Goal: Information Seeking & Learning: Learn about a topic

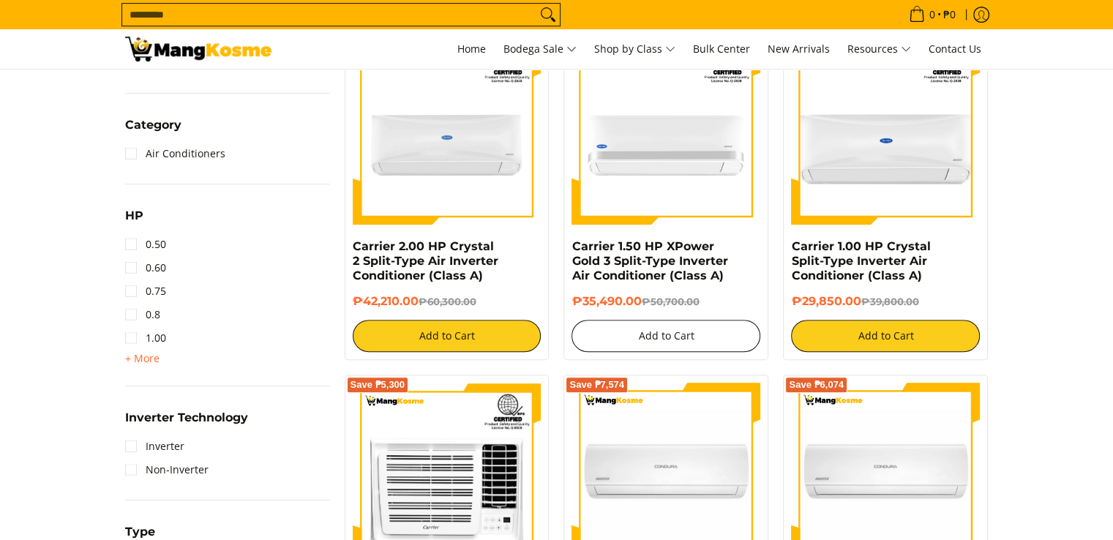
scroll to position [659, 0]
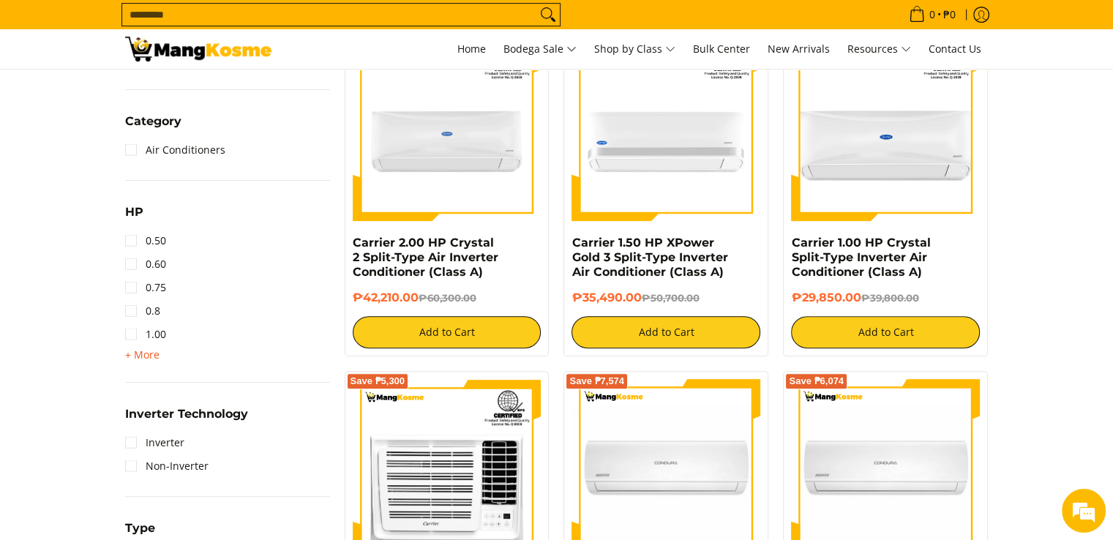
click at [132, 355] on span "+ More" at bounding box center [142, 355] width 34 height 12
click at [131, 361] on link "1.50" at bounding box center [145, 357] width 41 height 23
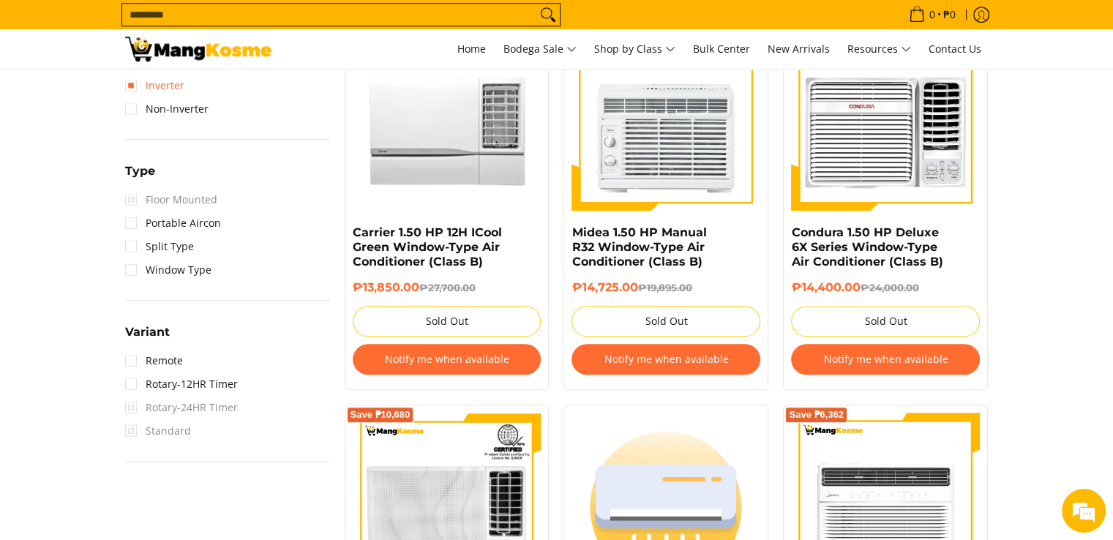
scroll to position [1124, 0]
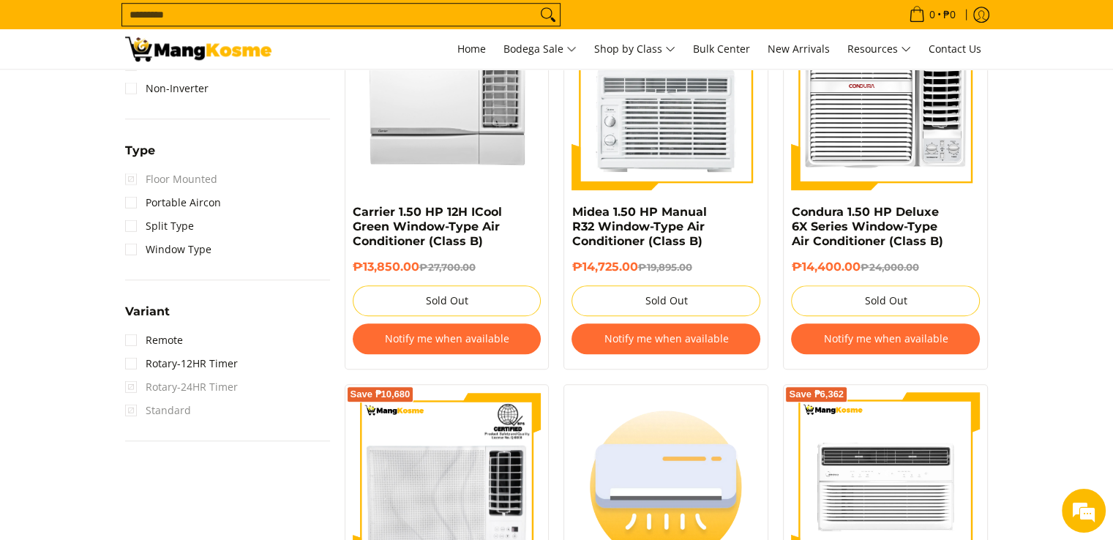
click at [128, 247] on link "Window Type" at bounding box center [168, 249] width 86 height 23
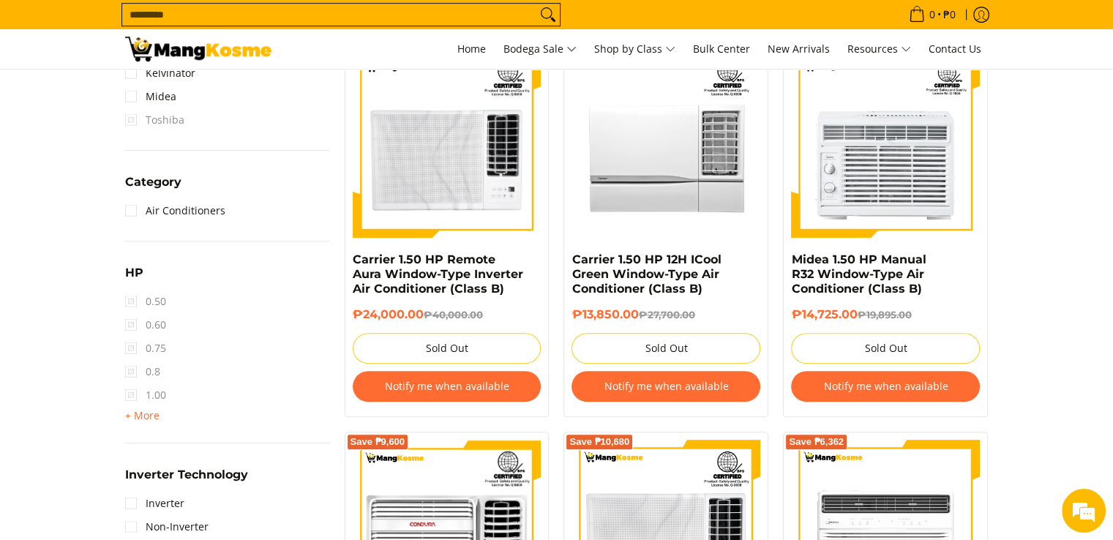
scroll to position [645, 0]
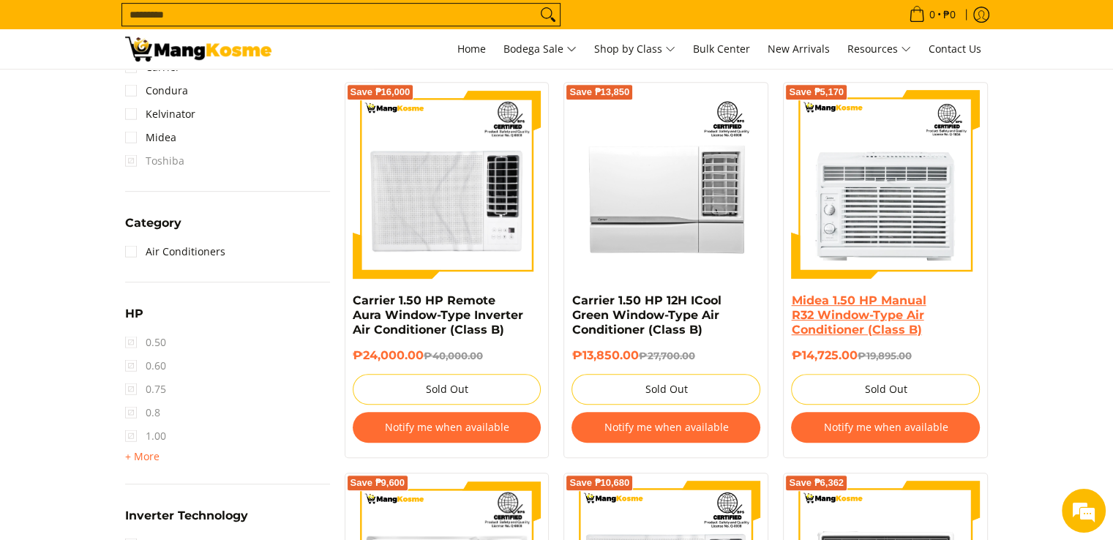
click at [868, 295] on link "Midea 1.50 HP Manual R32 Window-Type Air Conditioner (Class B)" at bounding box center [858, 314] width 135 height 43
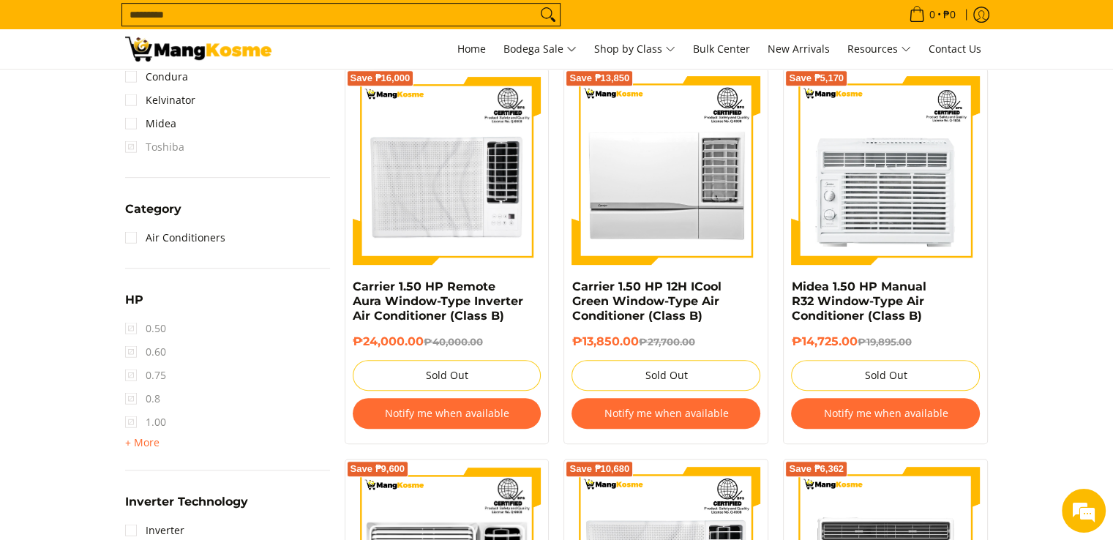
scroll to position [645, 0]
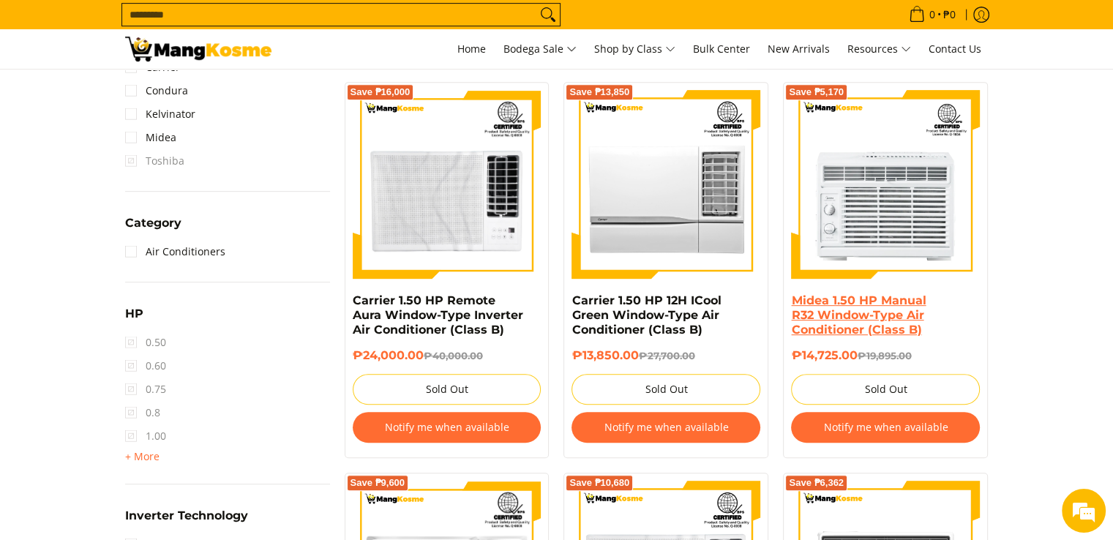
click at [806, 313] on link "Midea 1.50 HP Manual R32 Window-Type Air Conditioner (Class B)" at bounding box center [858, 314] width 135 height 43
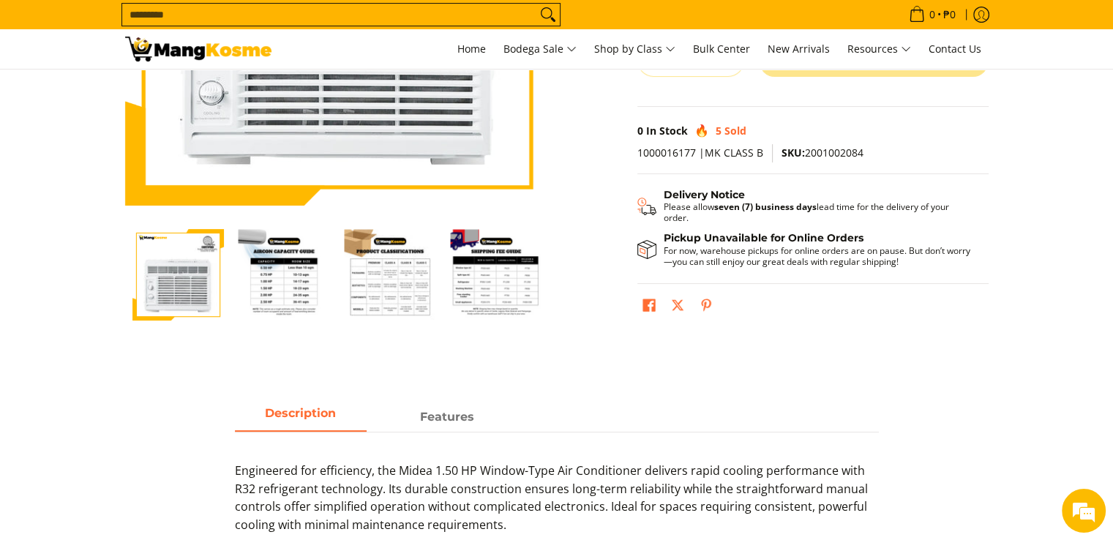
scroll to position [293, 0]
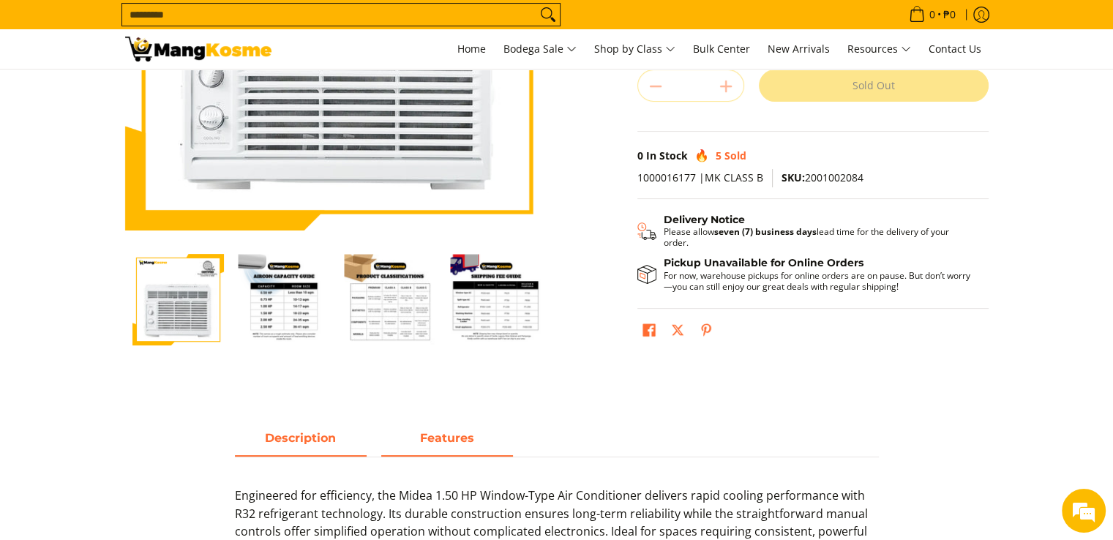
click at [423, 454] on link "Features" at bounding box center [447, 443] width 132 height 28
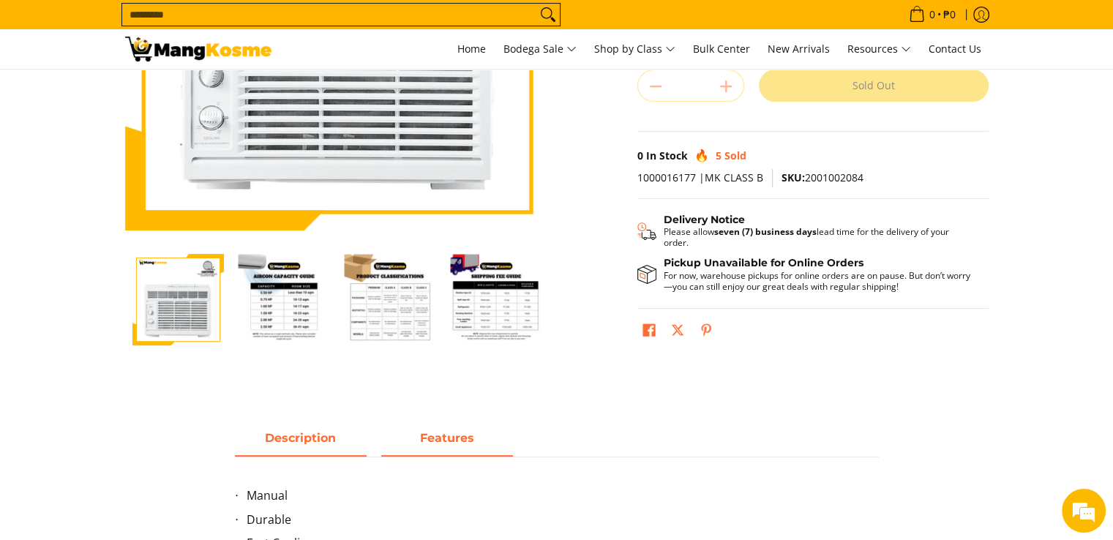
click at [285, 441] on span "Description" at bounding box center [301, 442] width 132 height 26
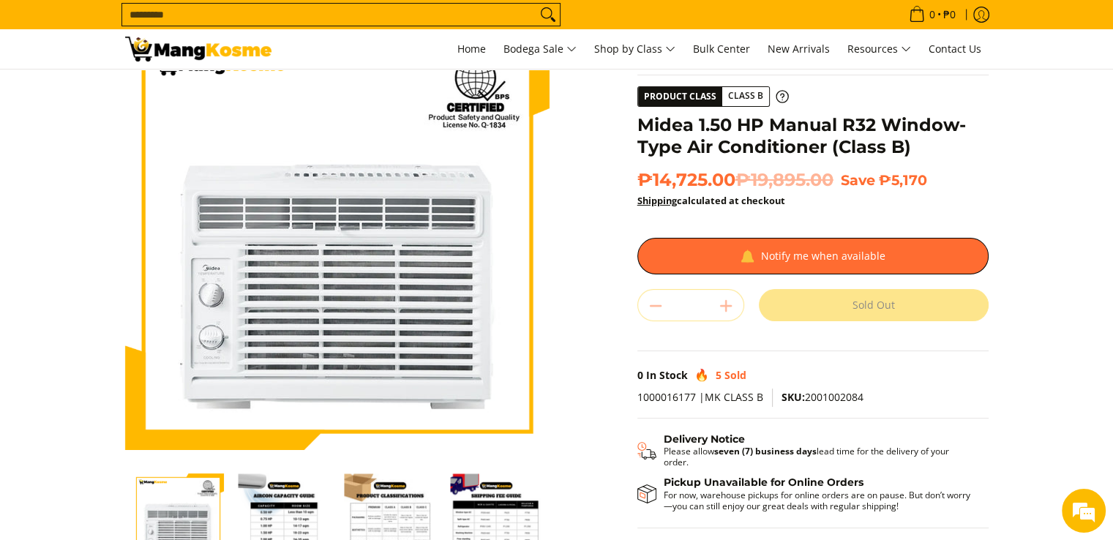
scroll to position [0, 0]
drag, startPoint x: 509, startPoint y: 119, endPoint x: 548, endPoint y: 132, distance: 41.7
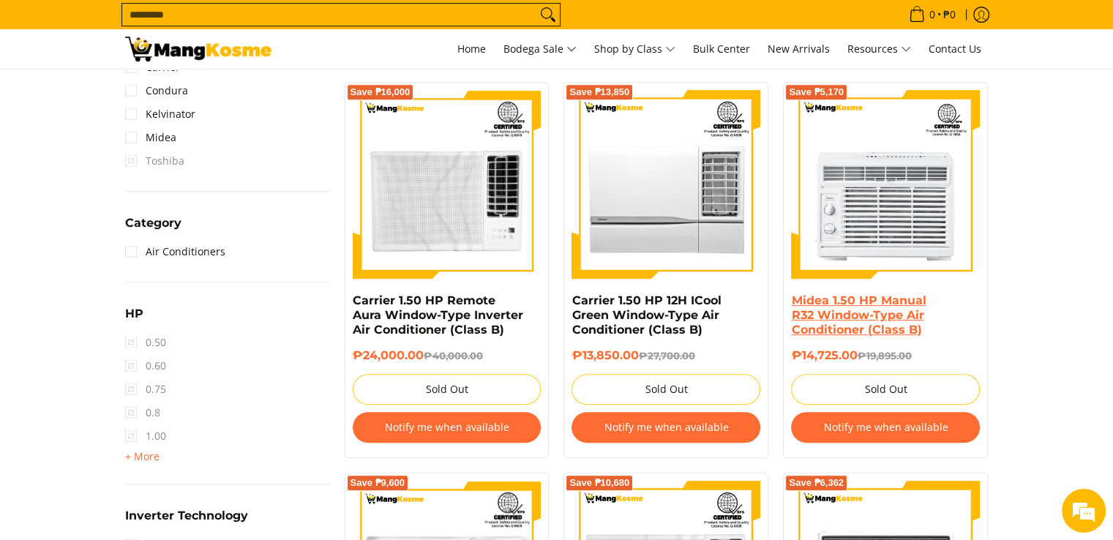
click at [869, 332] on link "Midea 1.50 HP Manual R32 Window-Type Air Conditioner (Class B)" at bounding box center [858, 314] width 135 height 43
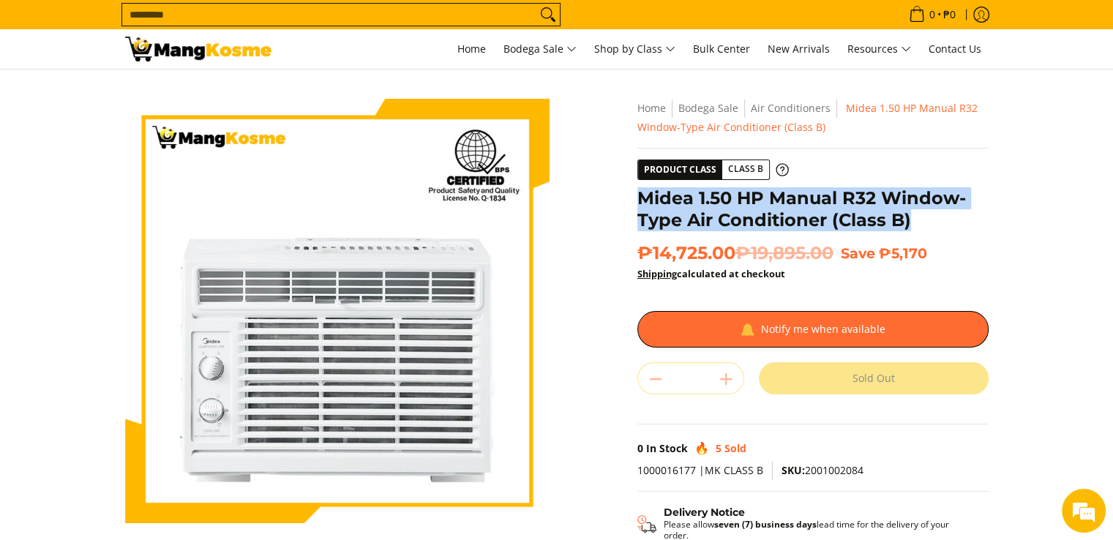
drag, startPoint x: 632, startPoint y: 199, endPoint x: 943, endPoint y: 221, distance: 311.1
click at [943, 221] on div "**********" at bounding box center [813, 375] width 366 height 552
copy h1 "Midea 1.50 HP Manual R32 Window-Type Air Conditioner (Class B)"
